Goal: Transaction & Acquisition: Purchase product/service

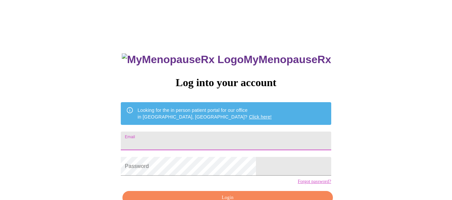
click at [274, 138] on input "Email" at bounding box center [226, 141] width 210 height 19
type input "[EMAIL_ADDRESS][DOMAIN_NAME]"
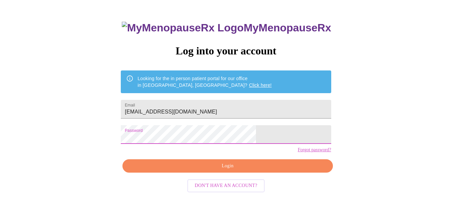
scroll to position [39, 0]
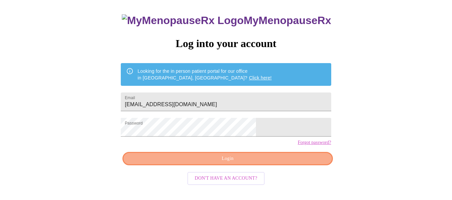
click at [283, 163] on span "Login" at bounding box center [227, 159] width 195 height 8
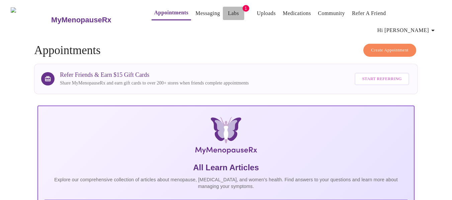
click at [228, 13] on link "Labs" at bounding box center [233, 13] width 11 height 9
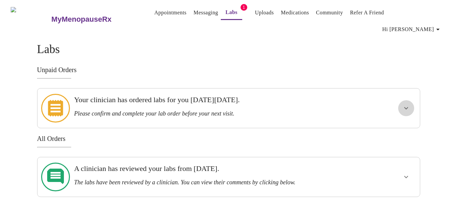
click at [406, 104] on icon "show more" at bounding box center [406, 108] width 8 height 8
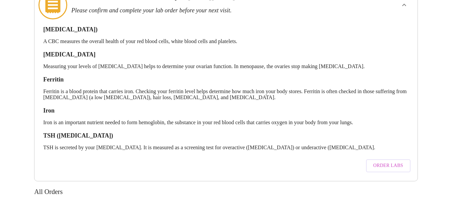
scroll to position [99, 0]
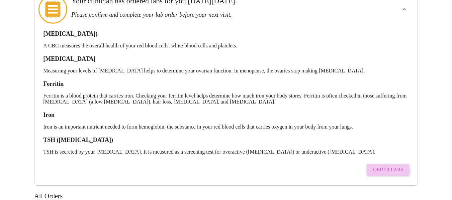
click at [388, 166] on span "Order Labs" at bounding box center [388, 170] width 30 height 8
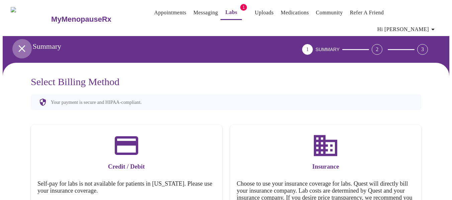
click at [18, 45] on icon "open drawer" at bounding box center [21, 48] width 7 height 7
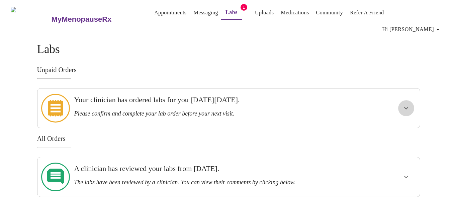
click at [405, 104] on icon "show more" at bounding box center [406, 108] width 8 height 8
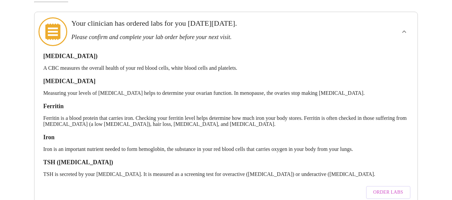
scroll to position [76, 0]
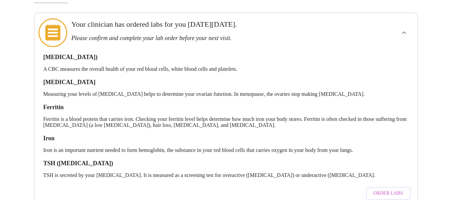
drag, startPoint x: 45, startPoint y: 38, endPoint x: 398, endPoint y: 151, distance: 370.8
click at [398, 151] on div "[MEDICAL_DATA]) A CBC measures the overall health of your red blood cells, whit…" at bounding box center [226, 125] width 372 height 157
click at [395, 173] on p "TSH is secreted by your [MEDICAL_DATA]. It is measured as a screening test for …" at bounding box center [226, 176] width 366 height 6
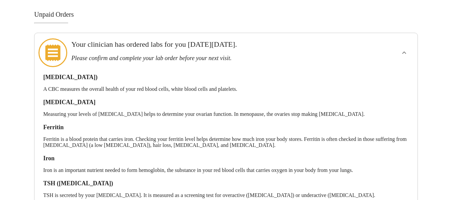
scroll to position [0, 0]
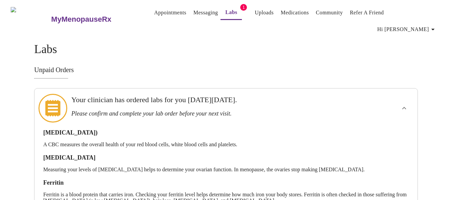
click at [430, 25] on span "Hi [PERSON_NAME]" at bounding box center [407, 29] width 60 height 9
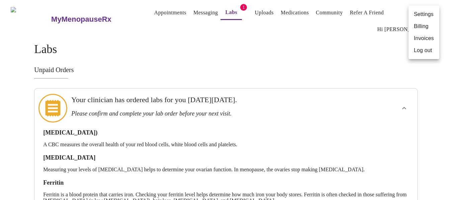
click at [363, 44] on div at bounding box center [228, 100] width 457 height 200
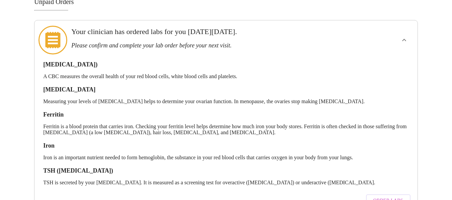
scroll to position [67, 0]
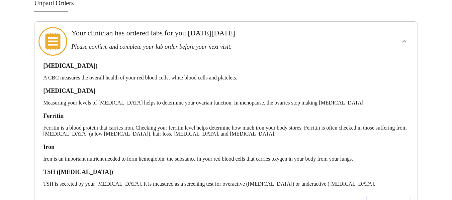
click at [12, 53] on div "Labs Unpaid Orders Your clinician has ordered labs for you [DATE][DATE]. Please…" at bounding box center [226, 131] width 428 height 311
